Goal: Task Accomplishment & Management: Manage account settings

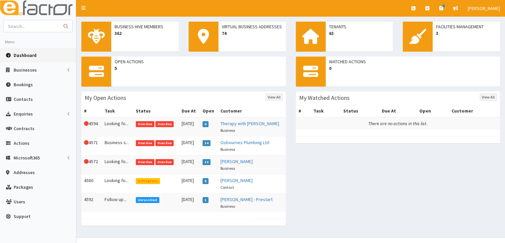
click at [158, 123] on span "Overdue" at bounding box center [164, 124] width 19 height 6
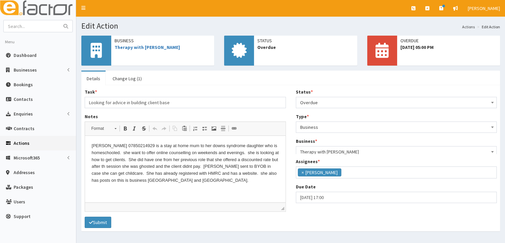
scroll to position [16, 0]
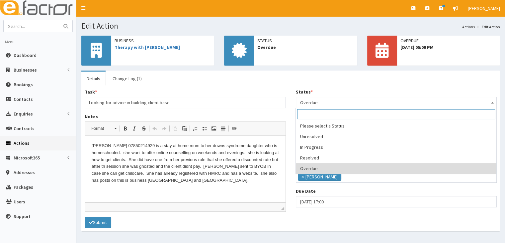
click at [494, 102] on b at bounding box center [492, 103] width 3 height 2
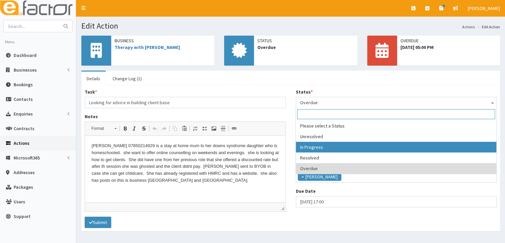
select select "2"
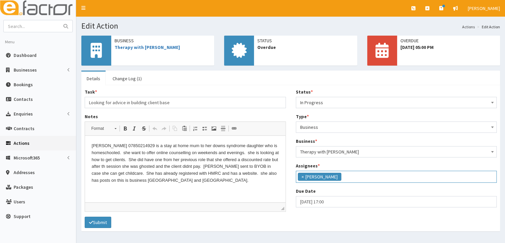
click at [345, 177] on ul "× Julie Sweeney" at bounding box center [396, 176] width 201 height 10
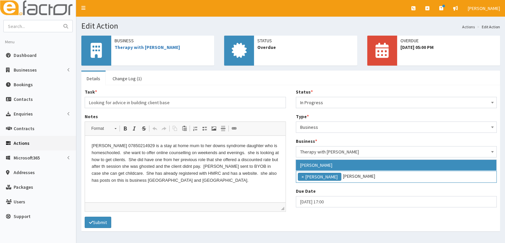
type input "[PERSON_NAME]"
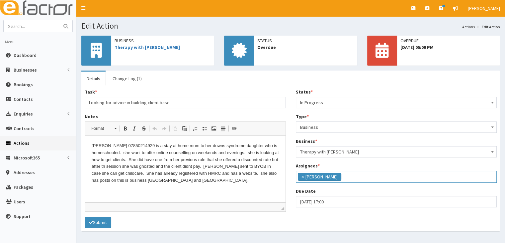
click at [388, 186] on div "Status * Please select a Status Unresolved In Progress Resolved Overdue In Prog…" at bounding box center [396, 150] width 211 height 124
click at [353, 175] on input "search" at bounding box center [362, 175] width 39 height 7
click at [309, 177] on li "× Julie Sweeney" at bounding box center [320, 176] width 44 height 8
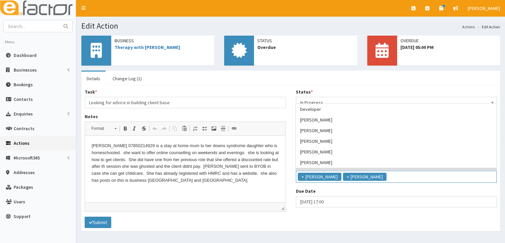
scroll to position [43, 0]
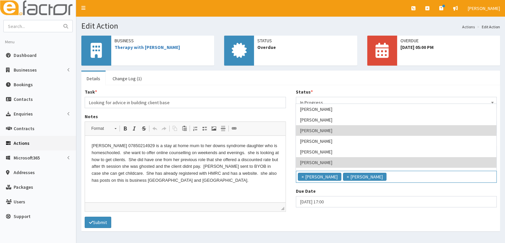
click at [420, 189] on div "Due Date 02-10-2025 17:00" at bounding box center [396, 197] width 201 height 20
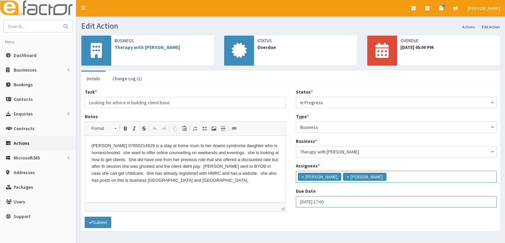
select select "17"
click at [304, 201] on input "02-10-2025 17:00" at bounding box center [396, 201] width 201 height 11
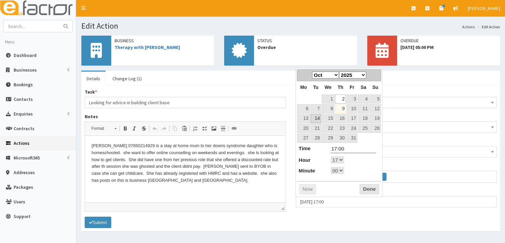
click at [320, 117] on link "14" at bounding box center [316, 118] width 11 height 9
type input "[DATE] 17:00"
select select "17"
click at [365, 189] on button "Done" at bounding box center [370, 189] width 20 height 11
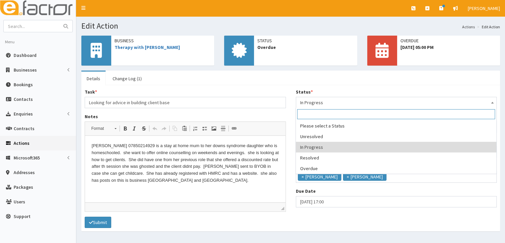
click at [494, 101] on span at bounding box center [492, 101] width 7 height 9
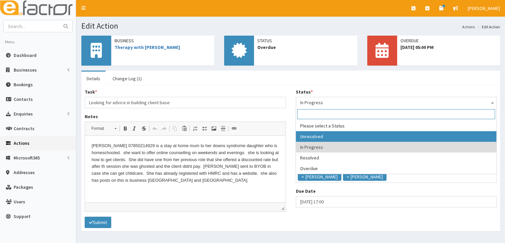
select select "1"
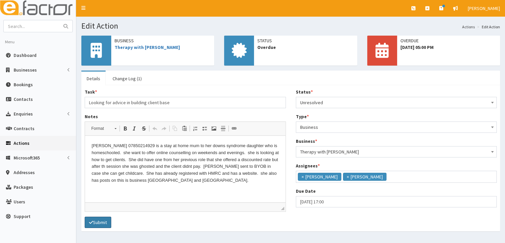
click at [107, 222] on button "Submit" at bounding box center [98, 221] width 27 height 11
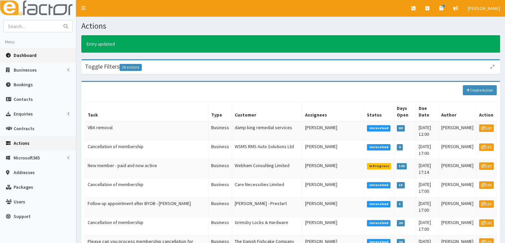
click at [21, 56] on span "Dashboard" at bounding box center [25, 55] width 23 height 6
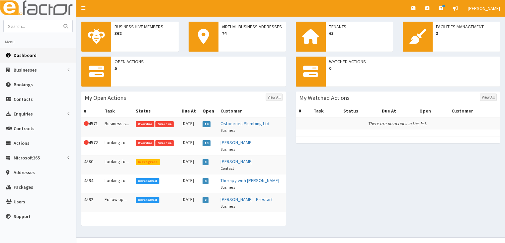
click at [157, 181] on td "Unresolved" at bounding box center [156, 183] width 46 height 19
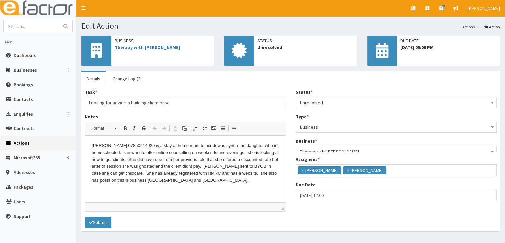
scroll to position [16, 0]
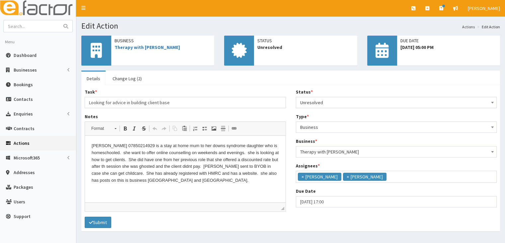
click at [492, 103] on b at bounding box center [492, 103] width 3 height 2
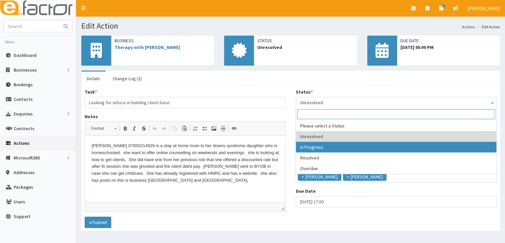
select select "2"
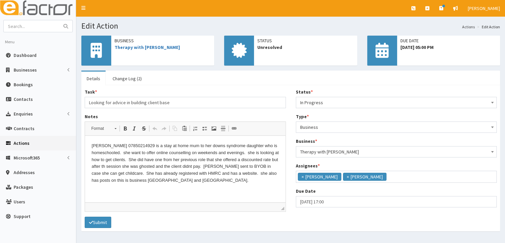
click at [174, 185] on html "Lisa 07850214929 is a stay at home mum to her downs syndrome daughter who is ho…" at bounding box center [185, 163] width 201 height 55
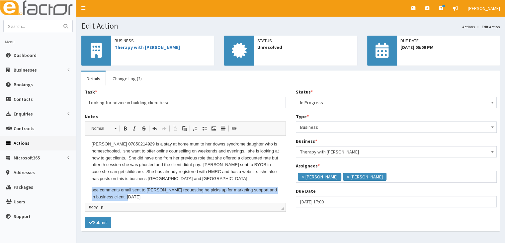
scroll to position [6, 0]
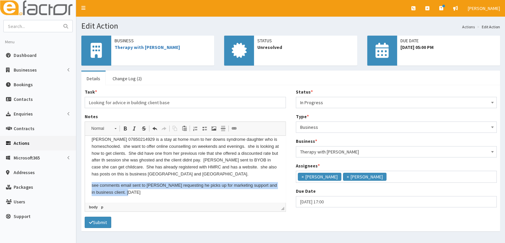
drag, startPoint x: 92, startPoint y: 192, endPoint x: 163, endPoint y: 198, distance: 70.6
click at [163, 198] on html "Lisa 07850214929 is a stay at home mum to her downs syndrome daughter who is ho…" at bounding box center [185, 165] width 201 height 73
copy p "see comments email sent to [PERSON_NAME] requesting he picks up for marketing s…"
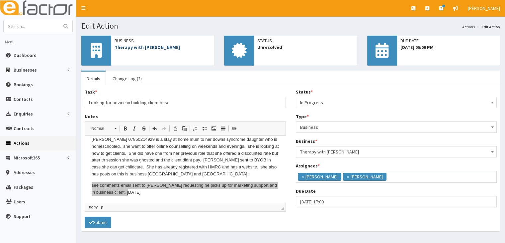
click at [149, 47] on link "Therapy with [PERSON_NAME]" at bounding box center [147, 47] width 65 height 6
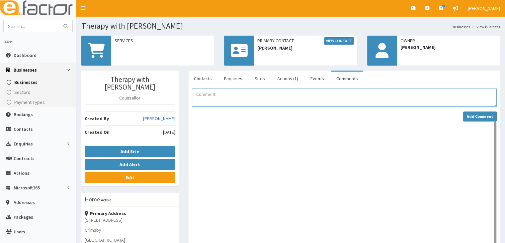
click at [201, 92] on textarea "Comment" at bounding box center [344, 97] width 305 height 18
paste textarea "see comments email sent to [PERSON_NAME] requesting he picks up for marketing s…"
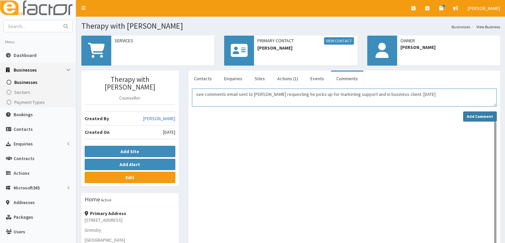
type textarea "see comments email sent to [PERSON_NAME] requesting he picks up for marketing s…"
click at [474, 115] on strong "Add Comment" at bounding box center [480, 116] width 26 height 5
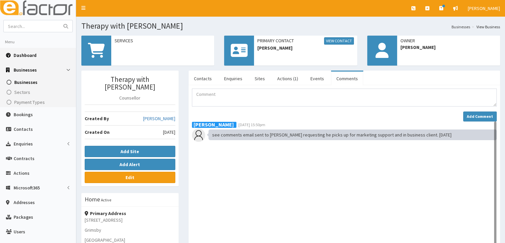
click at [15, 55] on span "Dashboard" at bounding box center [25, 55] width 23 height 6
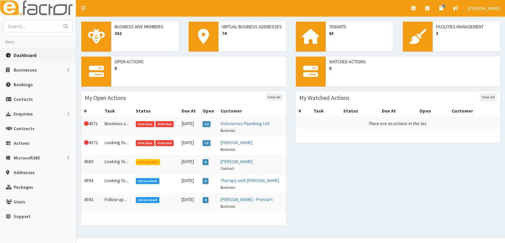
click at [152, 162] on span "In Progress" at bounding box center [148, 162] width 24 height 6
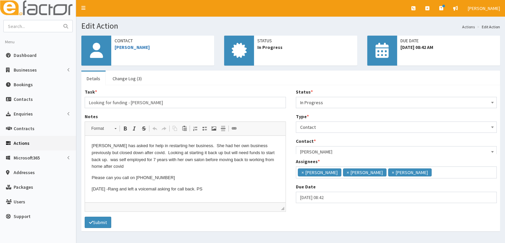
scroll to position [4, 0]
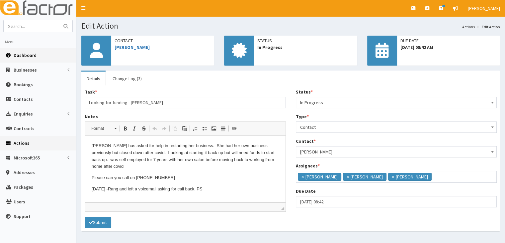
click at [17, 55] on span "Dashboard" at bounding box center [25, 55] width 23 height 6
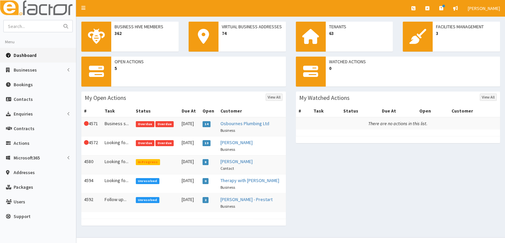
click at [146, 142] on span "Overdue" at bounding box center [145, 143] width 19 height 6
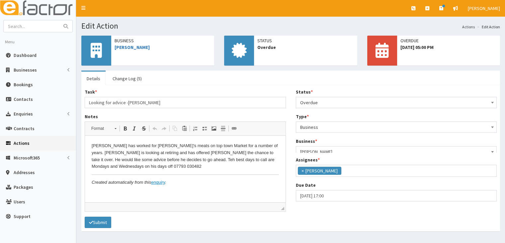
scroll to position [16, 0]
click at [136, 48] on link "[PERSON_NAME]" at bounding box center [132, 47] width 35 height 6
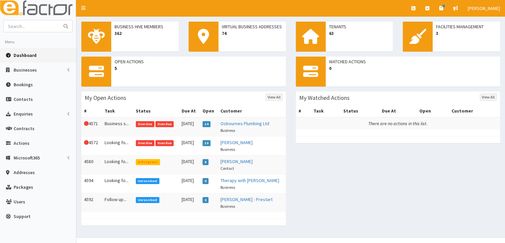
click at [142, 140] on span "Overdue" at bounding box center [145, 143] width 19 height 6
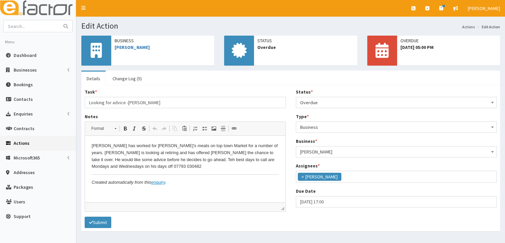
scroll to position [17, 0]
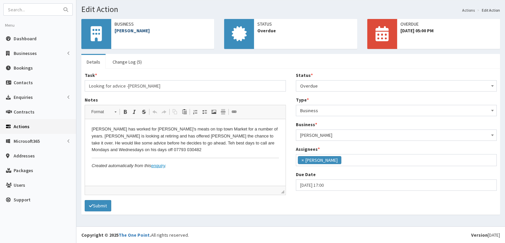
click at [129, 31] on link "[PERSON_NAME]" at bounding box center [132, 31] width 35 height 6
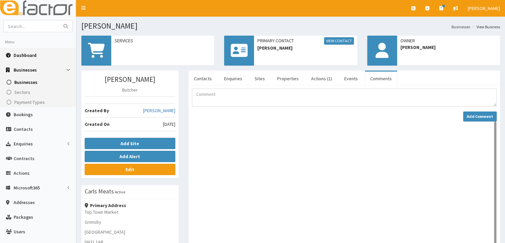
click at [23, 55] on span "Dashboard" at bounding box center [25, 55] width 23 height 6
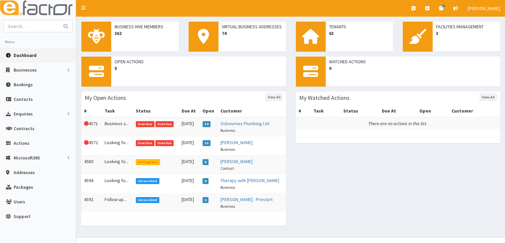
click at [165, 124] on span "Overdue" at bounding box center [164, 124] width 19 height 6
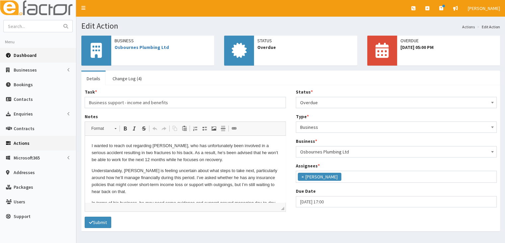
click at [20, 54] on span "Dashboard" at bounding box center [25, 55] width 23 height 6
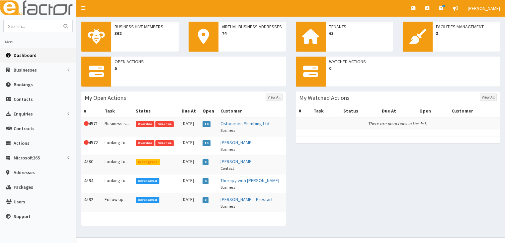
click at [164, 143] on span "Overdue" at bounding box center [164, 143] width 19 height 6
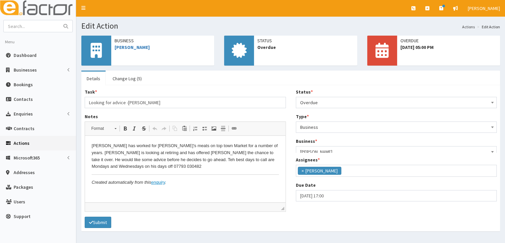
scroll to position [16, 0]
click at [128, 48] on link "[PERSON_NAME]" at bounding box center [132, 47] width 35 height 6
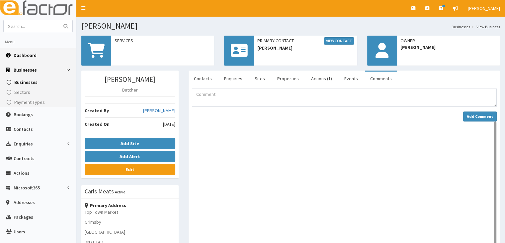
click at [29, 53] on span "Dashboard" at bounding box center [25, 55] width 23 height 6
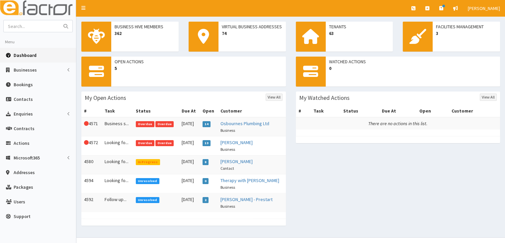
click at [161, 143] on span "Overdue" at bounding box center [164, 143] width 19 height 6
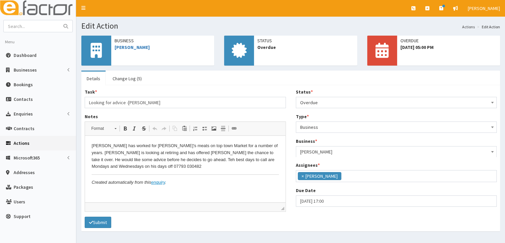
scroll to position [16, 0]
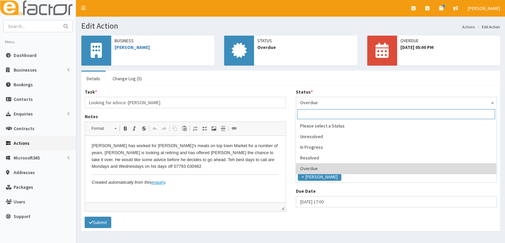
drag, startPoint x: 494, startPoint y: 104, endPoint x: 489, endPoint y: 104, distance: 5.0
click at [494, 104] on span at bounding box center [492, 101] width 7 height 9
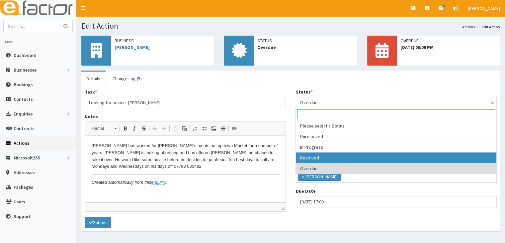
select select "3"
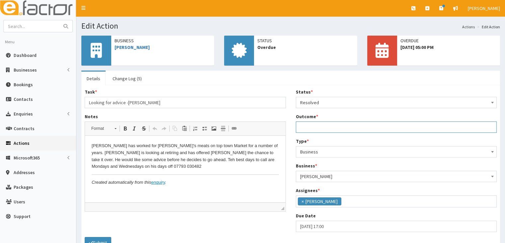
click at [306, 127] on input "Outcome *" at bounding box center [396, 126] width 201 height 11
drag, startPoint x: 301, startPoint y: 125, endPoint x: 366, endPoint y: 125, distance: 64.8
click at [366, 125] on input "1-1 booked 29/10/25 14.00" at bounding box center [396, 126] width 201 height 11
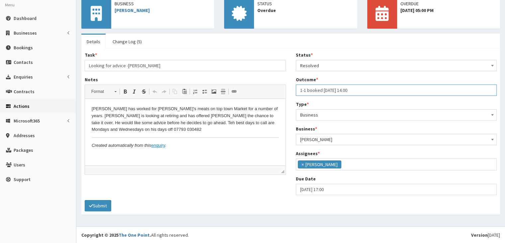
scroll to position [37, 0]
type input "1-1 booked 29/10/25 14.00"
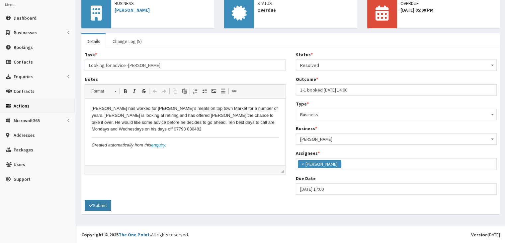
click at [95, 205] on button "Submit" at bounding box center [98, 204] width 27 height 11
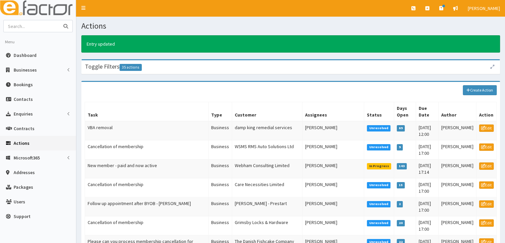
click at [21, 26] on input "text" at bounding box center [32, 26] width 56 height 12
type input "oliver Batchelor"
click at [65, 24] on icon "submit" at bounding box center [65, 26] width 5 height 5
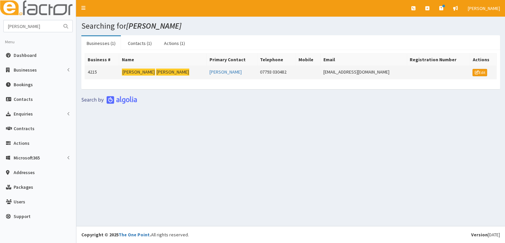
click at [135, 72] on mark "[PERSON_NAME]" at bounding box center [138, 71] width 33 height 7
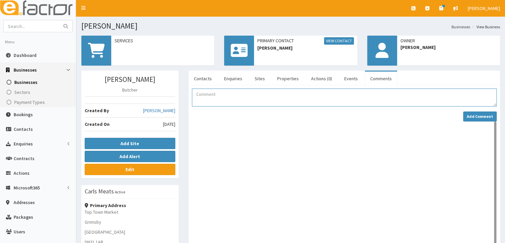
click at [197, 89] on textarea "Comment" at bounding box center [344, 97] width 305 height 18
paste textarea "1-1 booked [DATE] 14.00"
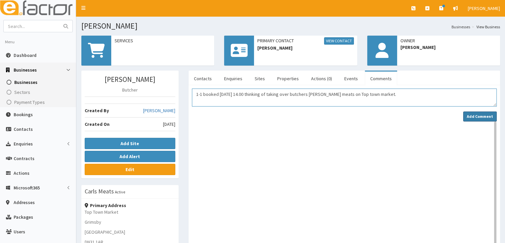
type textarea "1-1 booked [DATE] 14.00 thinking of taking over butchers [PERSON_NAME] meats on…"
click at [473, 117] on strong "Add Comment" at bounding box center [480, 116] width 26 height 5
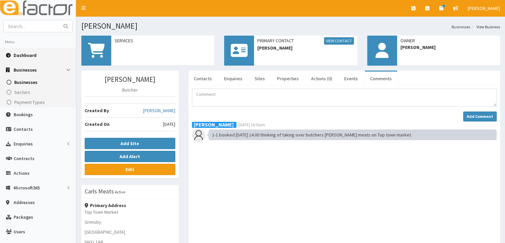
click at [23, 56] on span "Dashboard" at bounding box center [25, 55] width 23 height 6
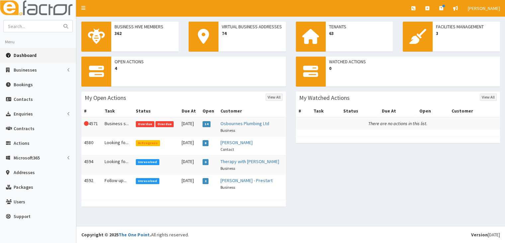
click at [143, 163] on span "Unresolved" at bounding box center [148, 162] width 24 height 6
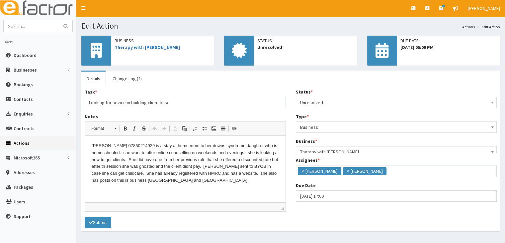
scroll to position [16, 0]
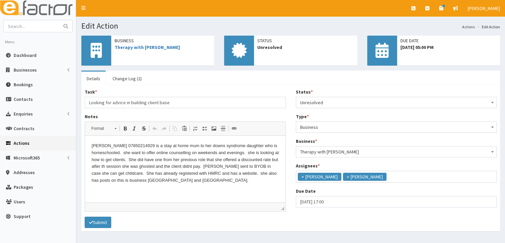
click at [493, 103] on b at bounding box center [492, 103] width 3 height 2
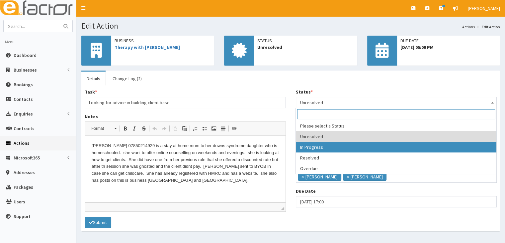
select select "2"
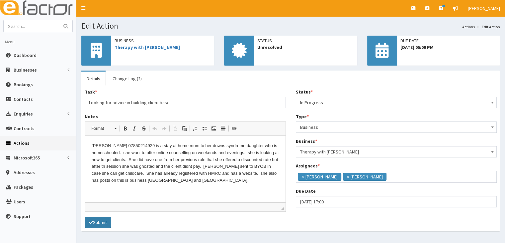
click at [104, 220] on button "Submit" at bounding box center [98, 221] width 27 height 11
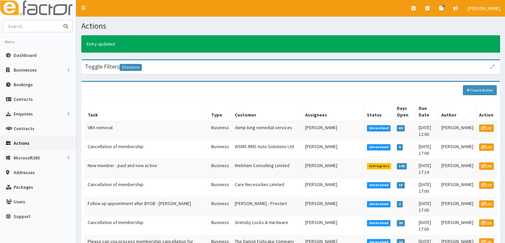
click at [20, 25] on input "text" at bounding box center [32, 26] width 56 height 12
click at [24, 55] on span "Dashboard" at bounding box center [25, 55] width 23 height 6
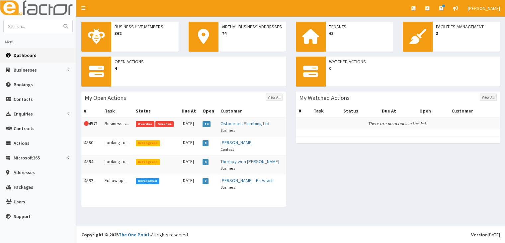
click at [141, 160] on span "In Progress" at bounding box center [148, 162] width 24 height 6
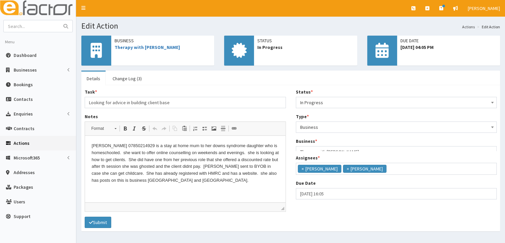
scroll to position [16, 0]
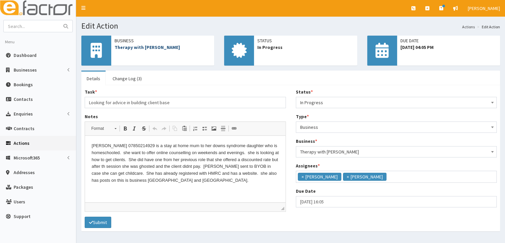
click at [146, 48] on link "Therapy with [PERSON_NAME]" at bounding box center [147, 47] width 65 height 6
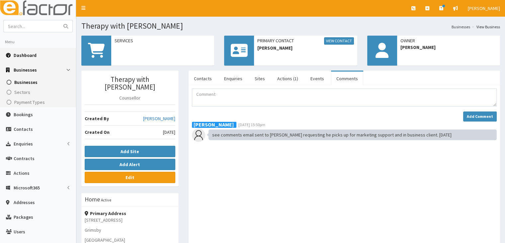
click at [22, 54] on span "Dashboard" at bounding box center [25, 55] width 23 height 6
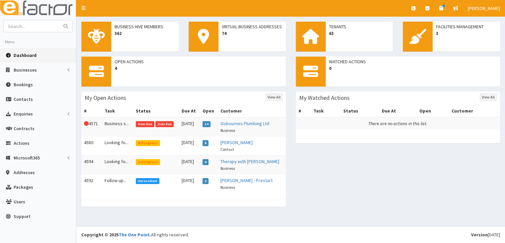
click at [149, 160] on span "In Progress" at bounding box center [148, 162] width 24 height 6
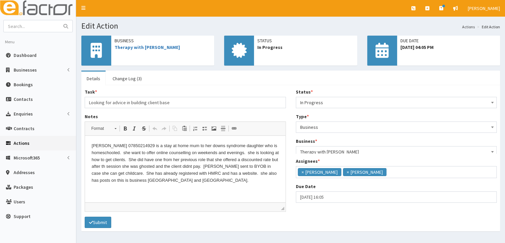
scroll to position [16, 0]
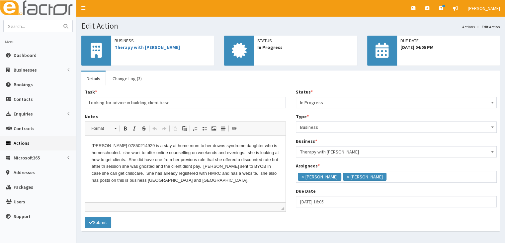
click at [172, 188] on html "Lisa 07850214929 is a stay at home mum to her downs syndrome daughter who is ho…" at bounding box center [185, 163] width 201 height 55
click at [92, 222] on icon "submit" at bounding box center [91, 222] width 4 height 5
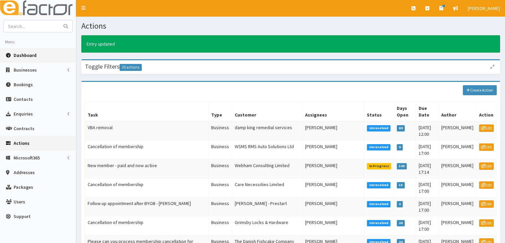
click at [29, 56] on span "Dashboard" at bounding box center [25, 55] width 23 height 6
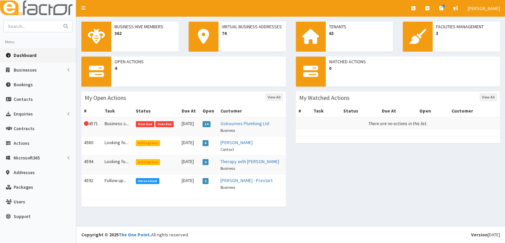
click at [146, 124] on span "Overdue" at bounding box center [145, 124] width 19 height 6
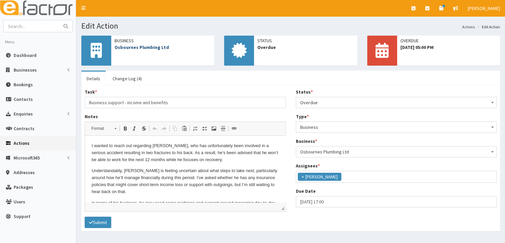
click at [157, 47] on link "Osbournes Plumbing Ltd" at bounding box center [142, 47] width 54 height 6
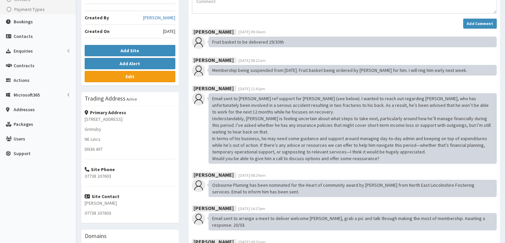
scroll to position [133, 0]
